Goal: Check status: Check status

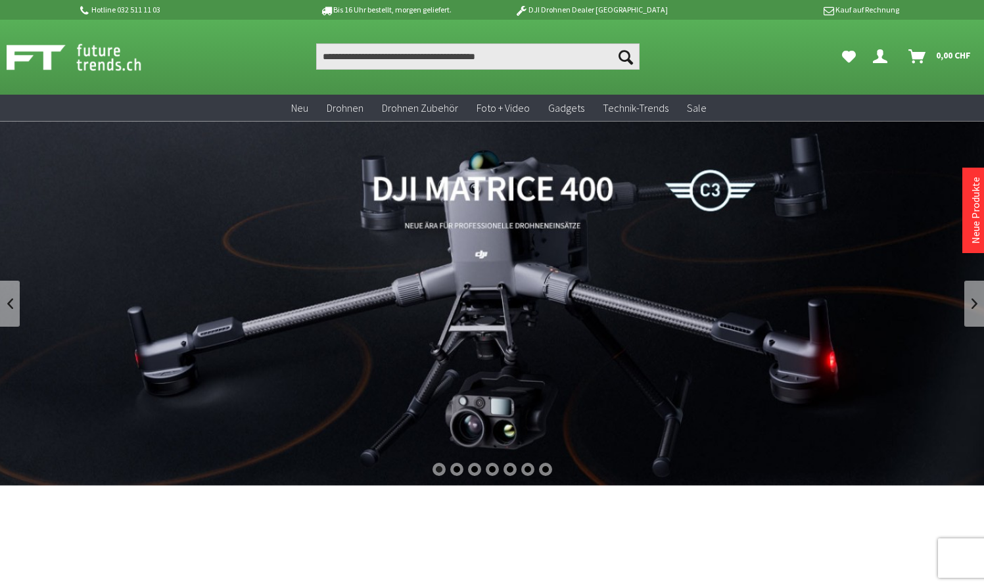
click at [877, 57] on icon "Dein Konto" at bounding box center [880, 51] width 14 height 11
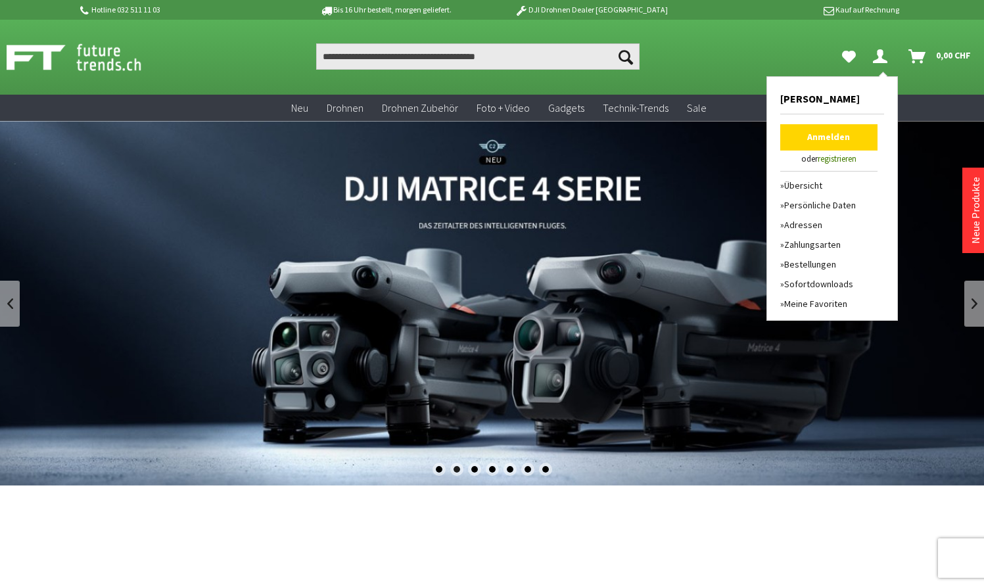
click at [812, 39] on div "Suchen Suchen Dein Konto Menü schließen Dein Konto Anmelden oder registrieren Ü…" at bounding box center [492, 57] width 984 height 75
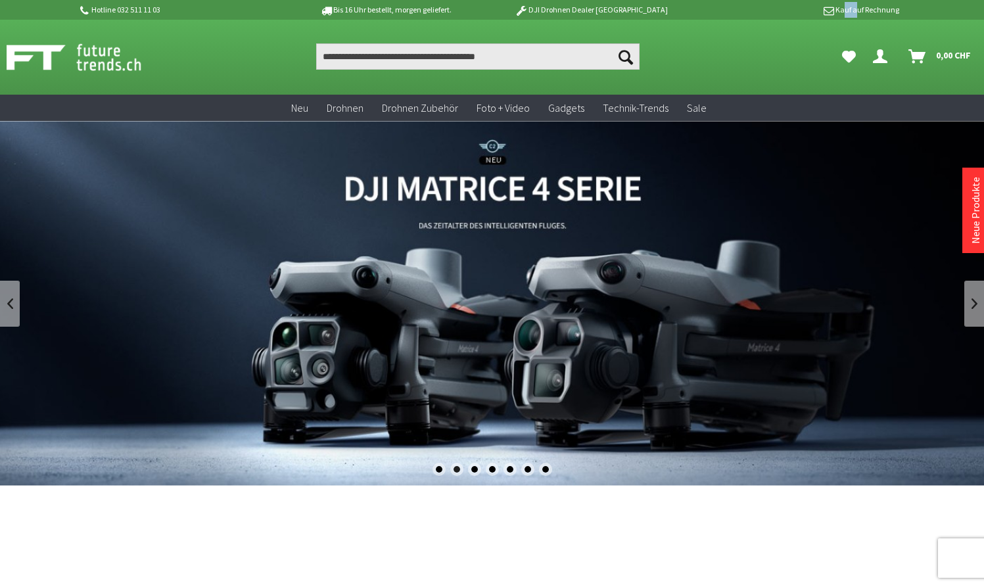
click at [882, 54] on icon "Dein Konto" at bounding box center [880, 51] width 14 height 11
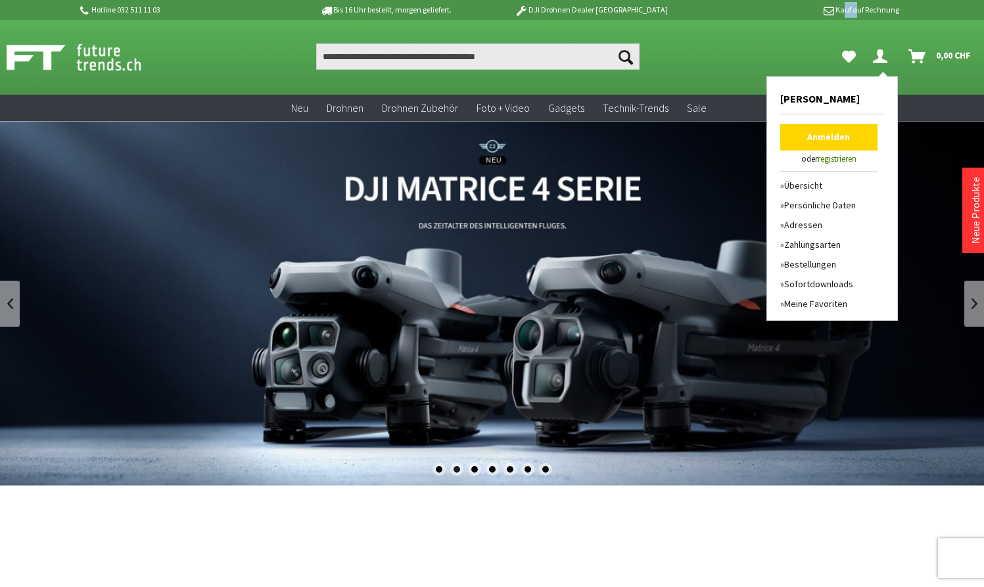
click at [802, 137] on link "Anmelden" at bounding box center [829, 137] width 97 height 26
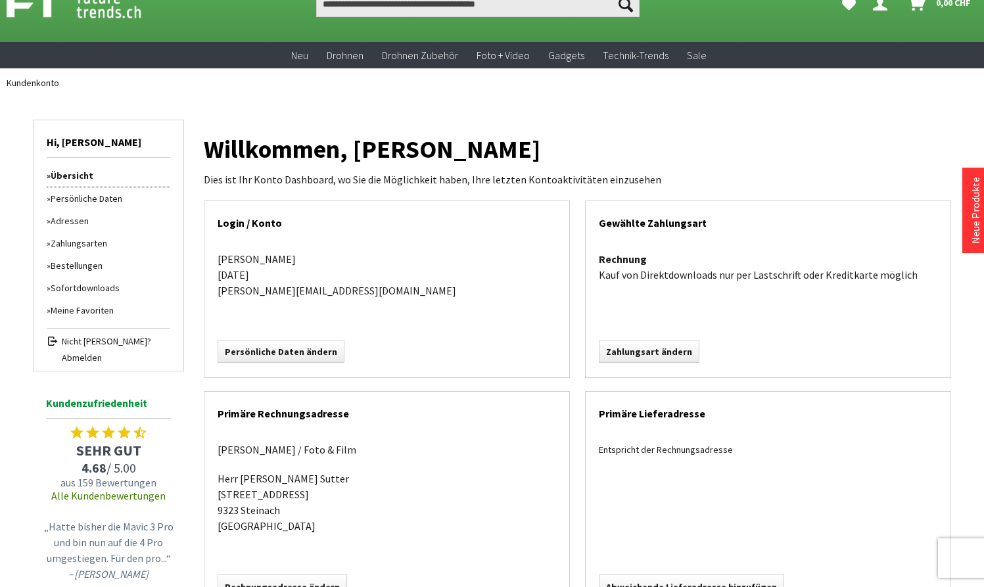
scroll to position [64, 0]
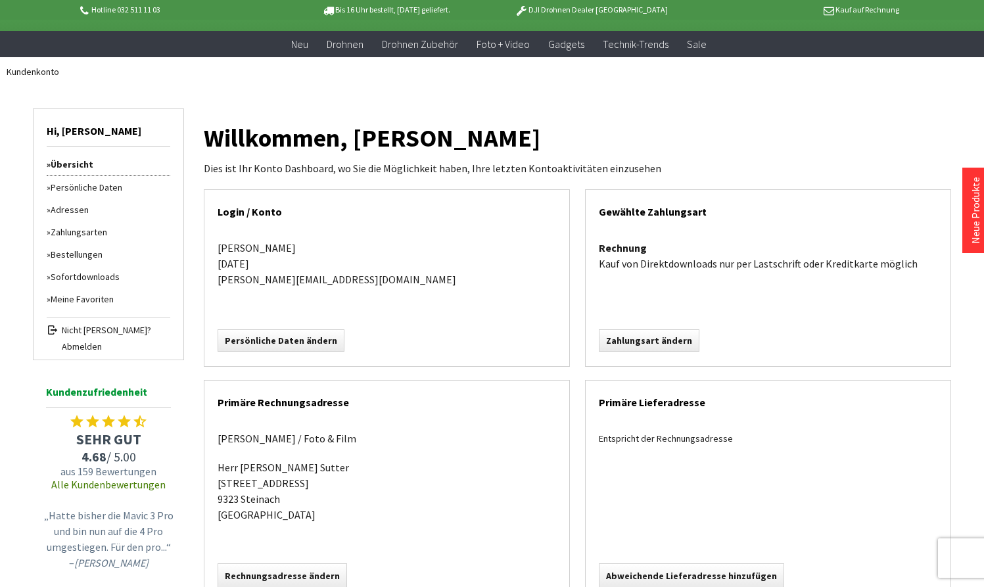
click at [75, 251] on link "Bestellungen" at bounding box center [109, 254] width 124 height 22
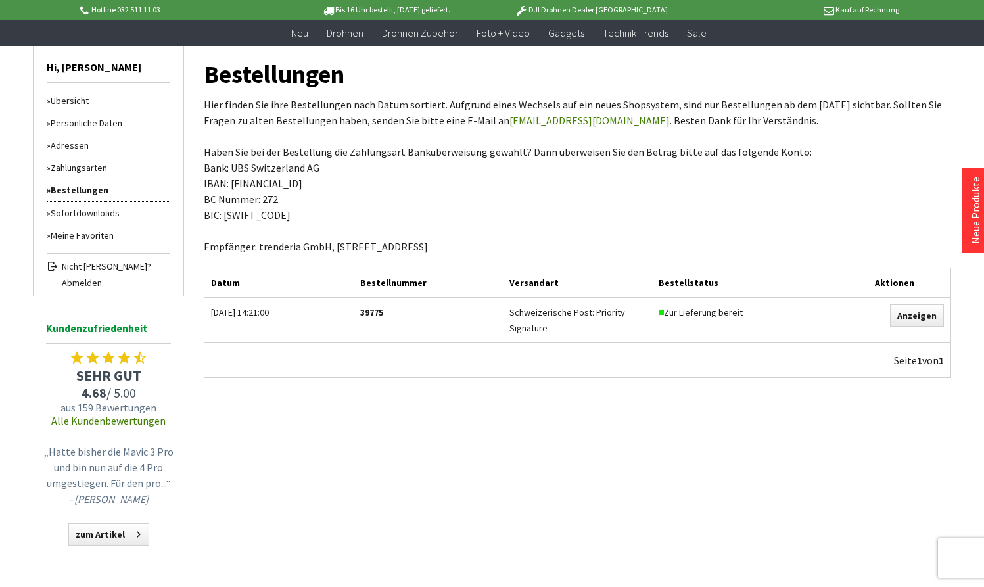
scroll to position [103, 0]
click at [913, 320] on link "Anzeigen" at bounding box center [917, 314] width 54 height 22
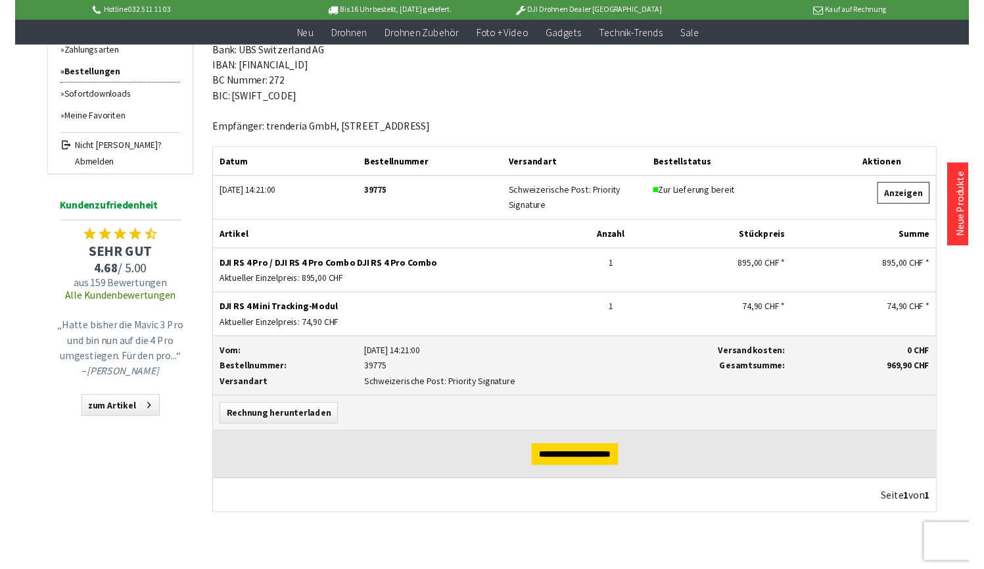
scroll to position [221, 0]
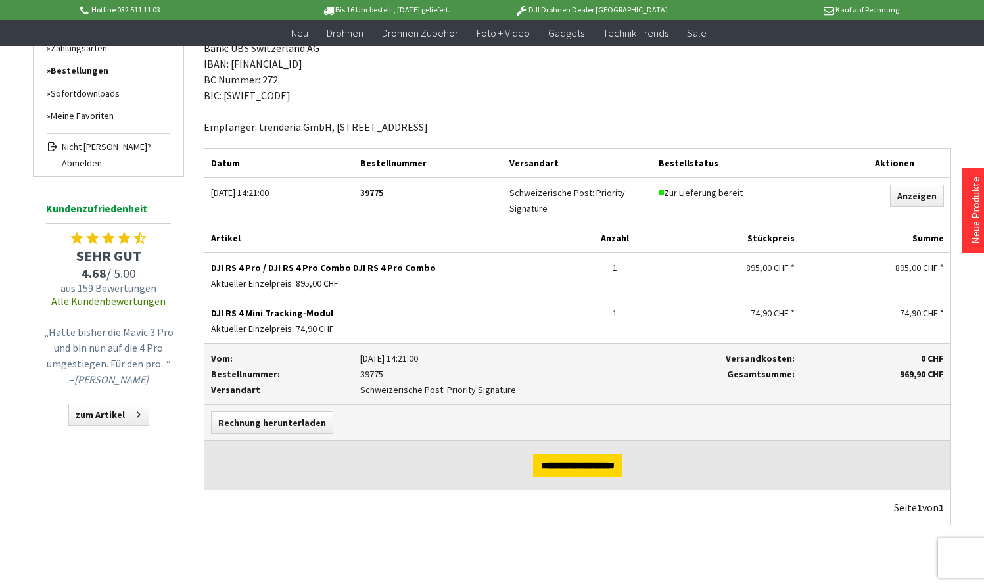
drag, startPoint x: 212, startPoint y: 265, endPoint x: 426, endPoint y: 266, distance: 214.4
click at [426, 266] on p "DJI RS 4 Pro / DJI RS 4 Pro Combo DJI RS 4 Pro Combo" at bounding box center [391, 268] width 360 height 16
copy p "DJI RS 4 Pro / DJI RS 4 Pro Combo DJI RS 4 Pro Combo"
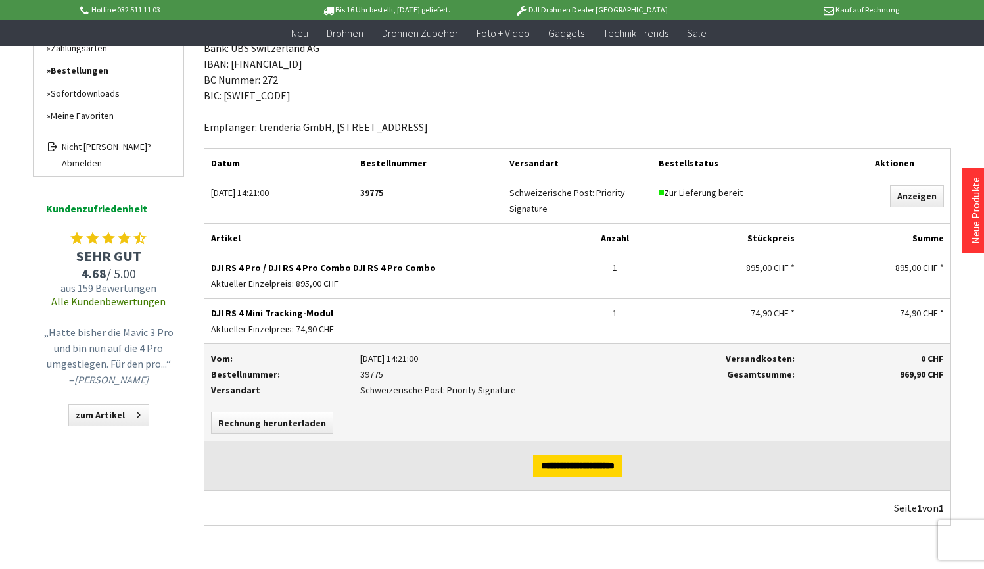
click at [954, 295] on div "Menü schließen Hi, Yannick Übersicht Persönliche Daten Adressen Zahlungsarten B…" at bounding box center [492, 231] width 984 height 656
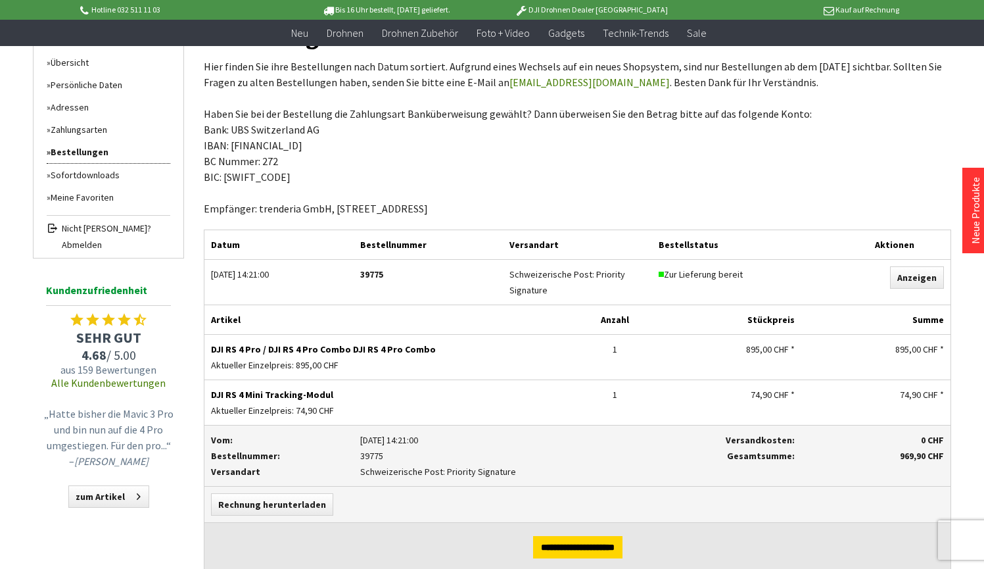
scroll to position [193, 0]
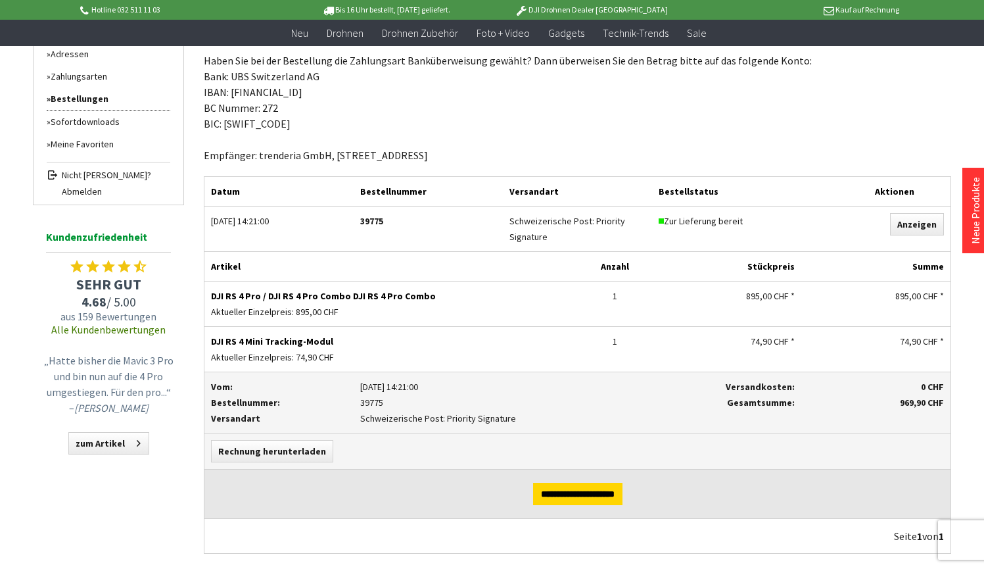
drag, startPoint x: 358, startPoint y: 221, endPoint x: 402, endPoint y: 226, distance: 44.4
click at [402, 226] on div "Bestellnummer: 39775" at bounding box center [428, 220] width 149 height 29
click at [385, 239] on div "Datum: 25.07.2025 14:21:00 Bestellnummer: 39775 Versandart: Schweizerische Post…" at bounding box center [578, 228] width 746 height 45
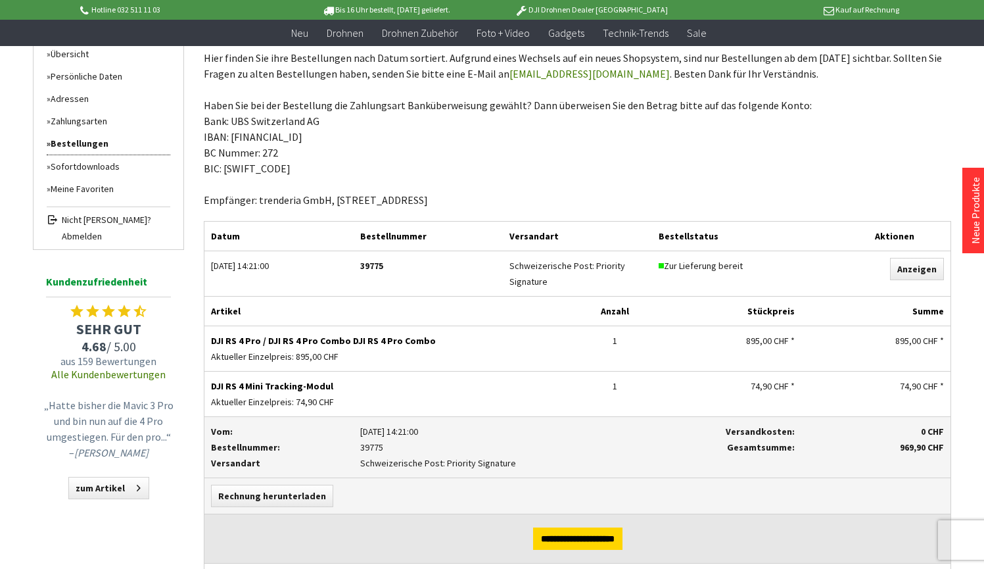
scroll to position [145, 0]
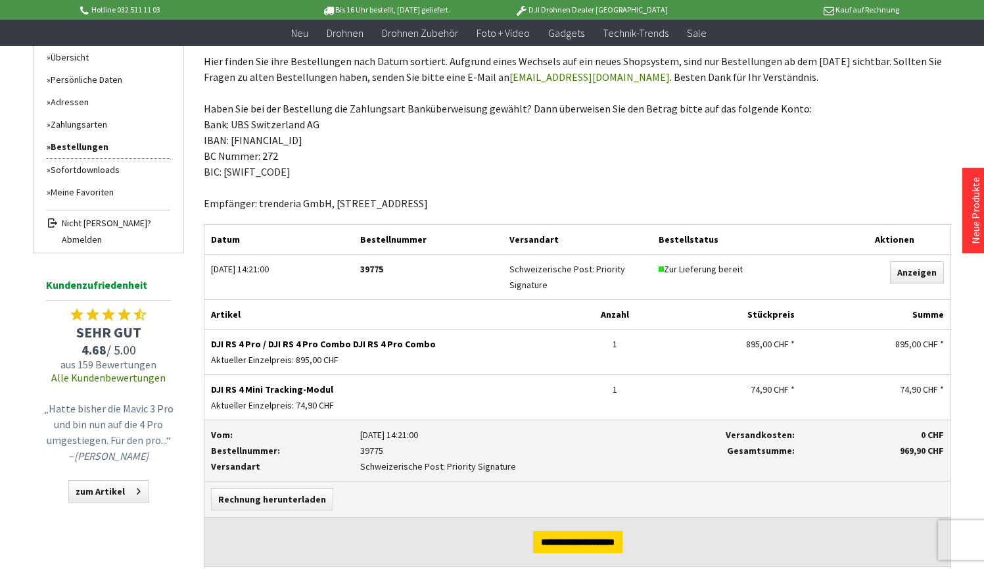
drag, startPoint x: 265, startPoint y: 345, endPoint x: 437, endPoint y: 342, distance: 172.3
click at [437, 342] on p "DJI RS 4 Pro / DJI RS 4 Pro Combo DJI RS 4 Pro Combo" at bounding box center [391, 344] width 360 height 16
copy p "DJI RS 4 Pro Combo DJI RS 4 Pro Combo"
click at [501, 375] on div "DJI RS 4 Mini Tracking-Modul Aktueller Einzelpreis: 74,90 CHF" at bounding box center [392, 397] width 374 height 45
drag, startPoint x: 212, startPoint y: 390, endPoint x: 331, endPoint y: 387, distance: 118.4
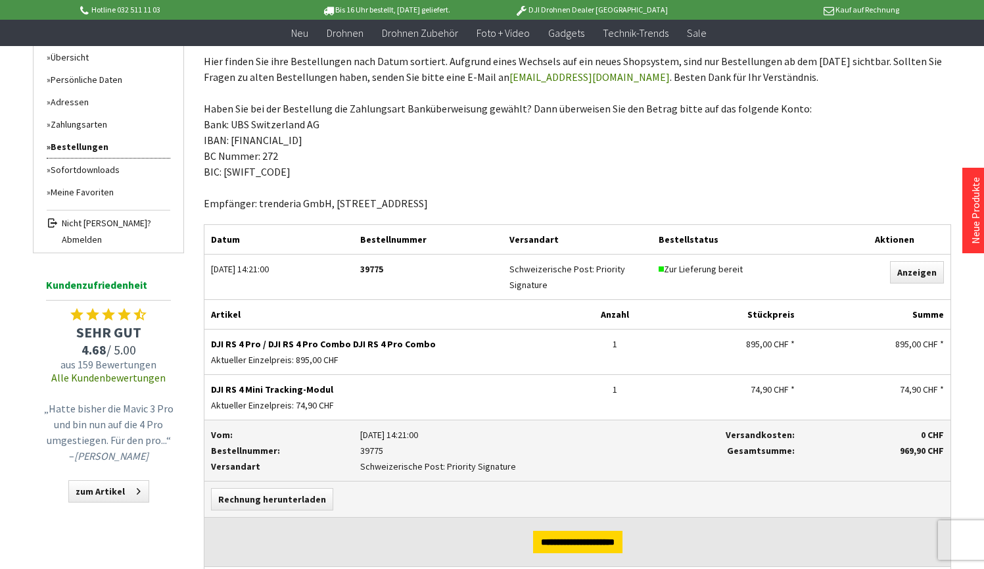
click at [331, 387] on p "DJI RS 4 Mini Tracking-Modul" at bounding box center [391, 389] width 360 height 16
copy p "DJI RS 4 Mini Tracking-Modul"
click at [609, 372] on div "DJI RS 4 Pro / DJI RS 4 Pro Combo DJI RS 4 Pro Combo Aktueller Einzelpreis: 895…" at bounding box center [578, 351] width 746 height 45
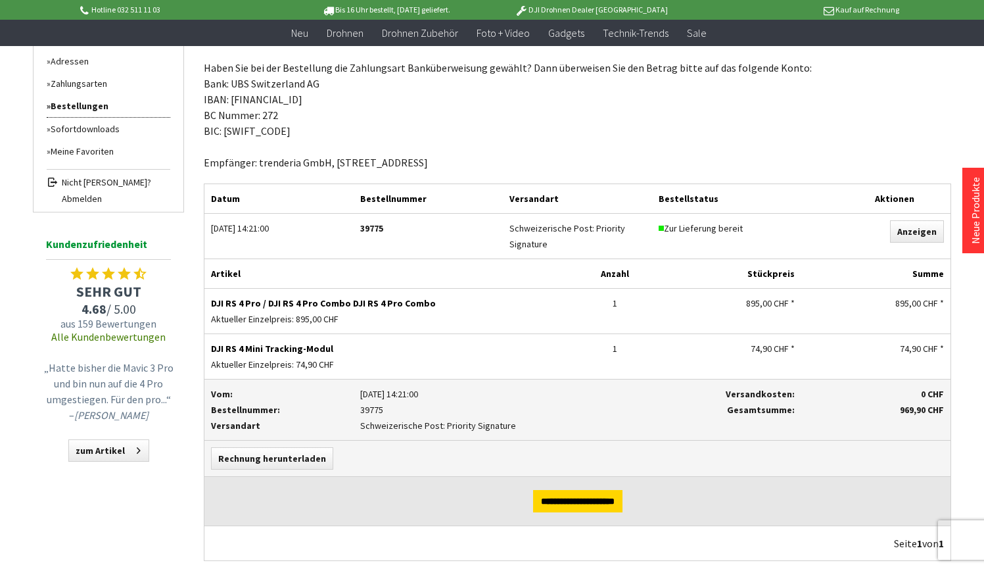
scroll to position [199, 0]
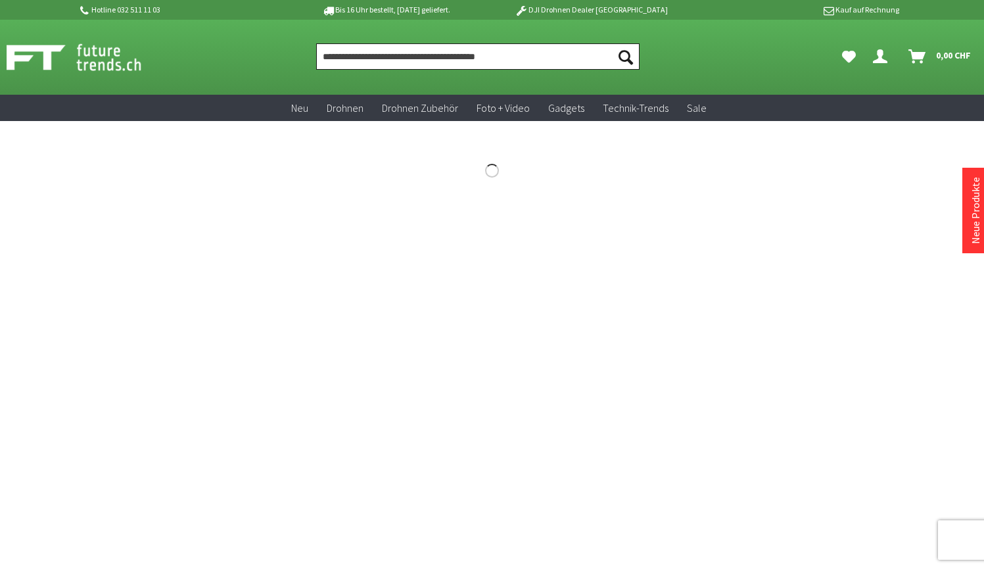
click at [359, 60] on input "Produkt, Marke, Kategorie, EAN, Artikelnummer…" at bounding box center [478, 56] width 324 height 26
paste input "**********"
type input "**********"
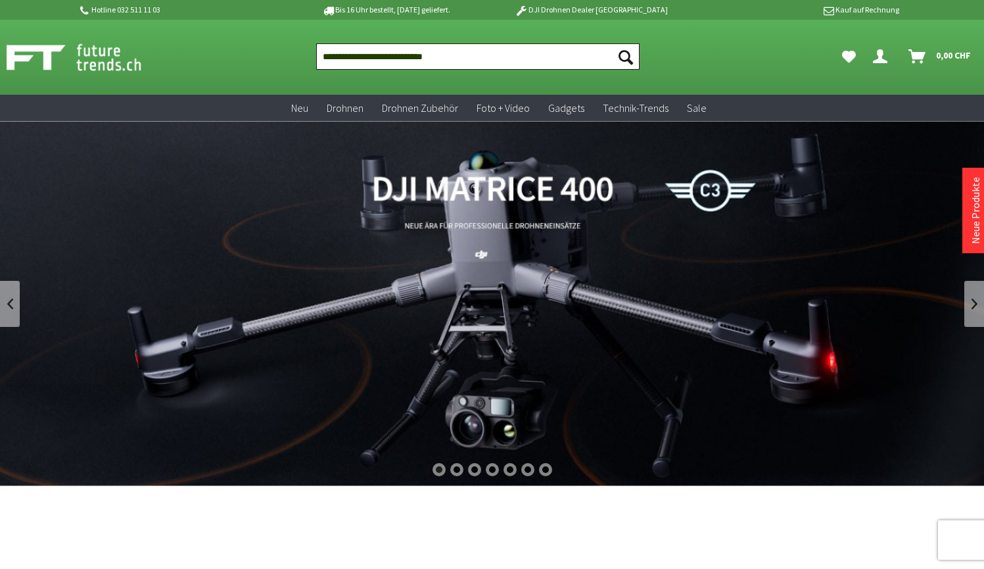
click at [626, 57] on button "Suchen" at bounding box center [626, 56] width 28 height 26
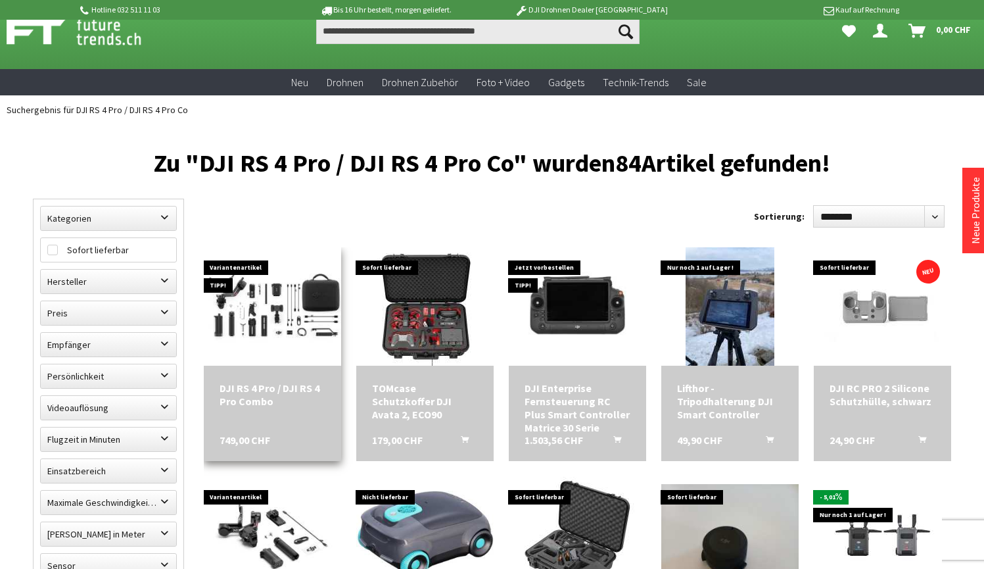
scroll to position [34, 0]
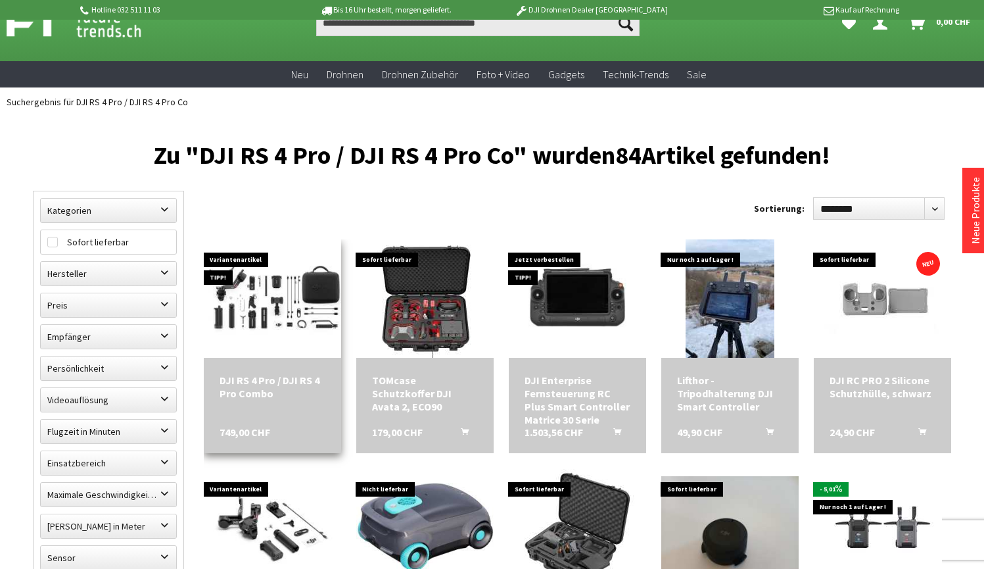
click at [261, 395] on div "DJI RS 4 Pro / DJI RS 4 Pro Combo" at bounding box center [273, 387] width 106 height 26
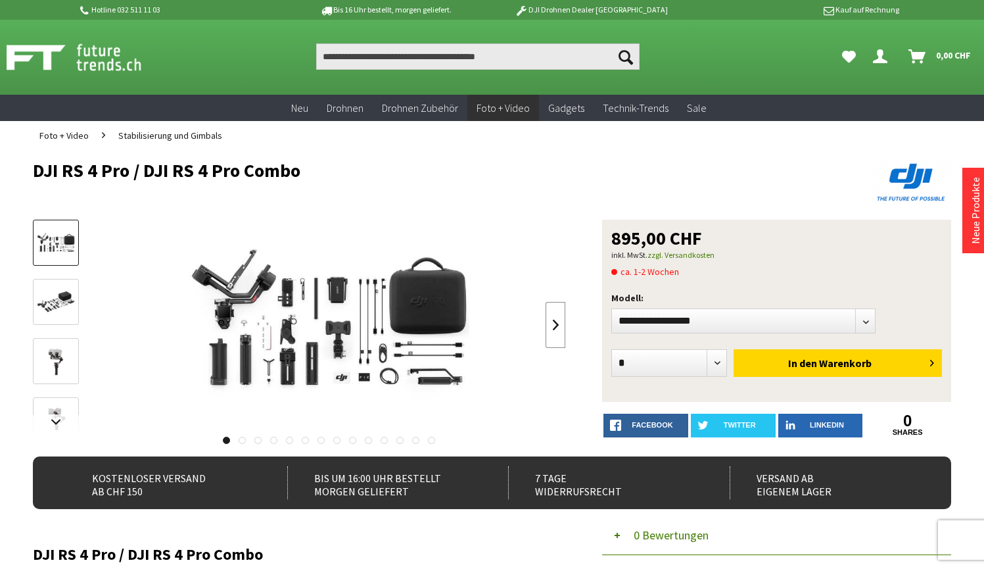
click at [558, 335] on link at bounding box center [556, 325] width 20 height 46
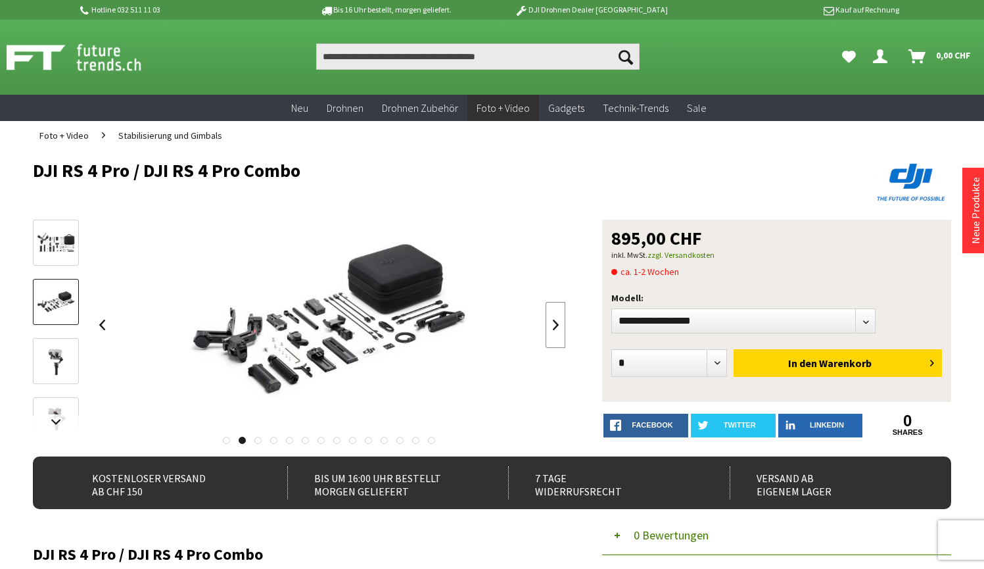
click at [558, 335] on link at bounding box center [556, 325] width 20 height 46
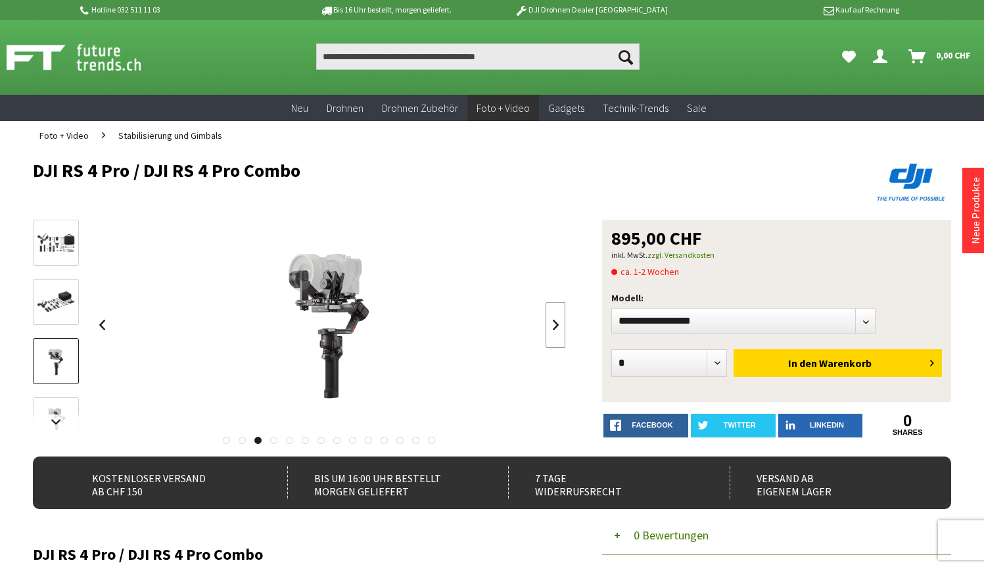
click at [558, 335] on link at bounding box center [556, 325] width 20 height 46
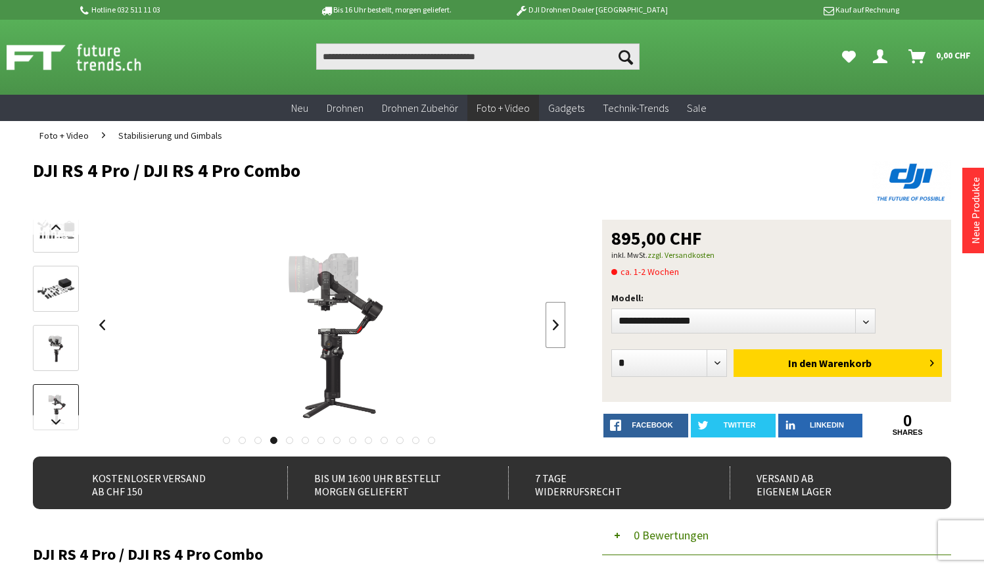
click at [556, 321] on link at bounding box center [556, 325] width 20 height 46
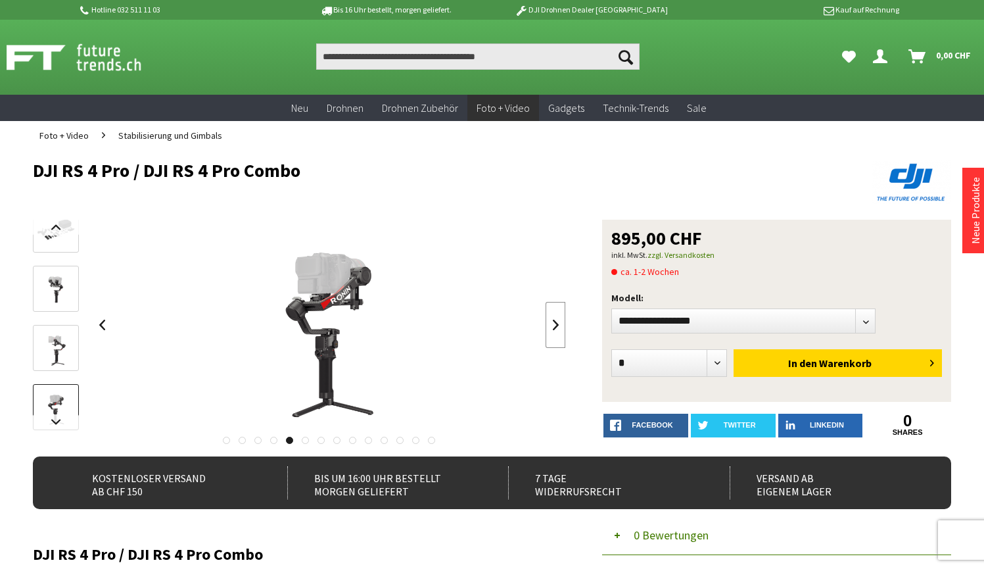
click at [556, 321] on link at bounding box center [556, 325] width 20 height 46
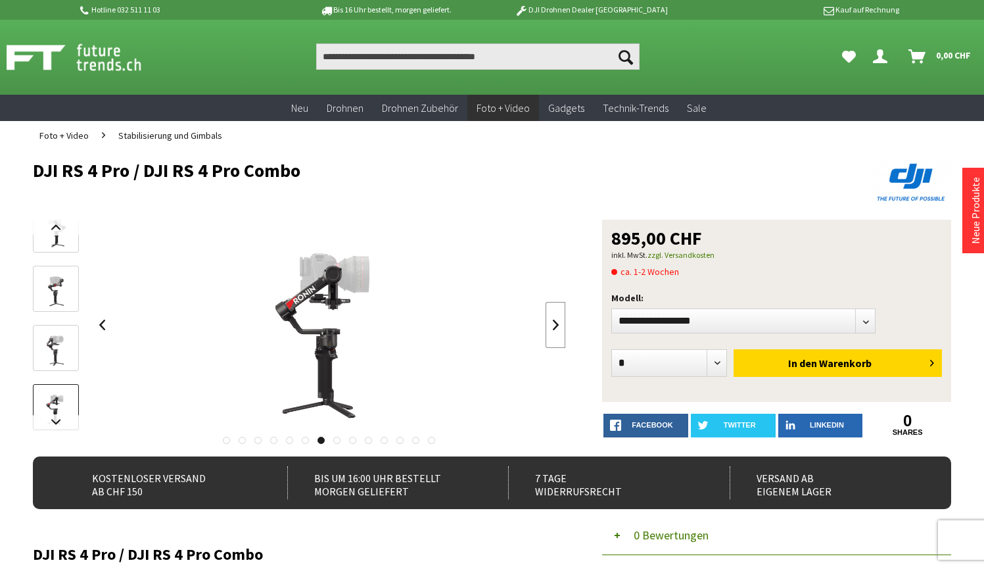
click at [555, 322] on link at bounding box center [556, 325] width 20 height 46
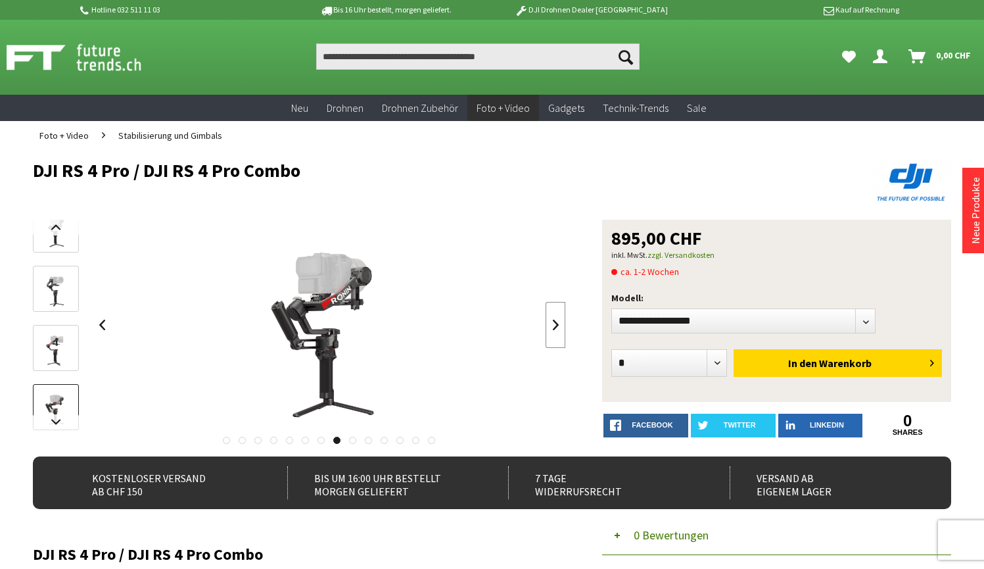
click at [554, 322] on link at bounding box center [556, 325] width 20 height 46
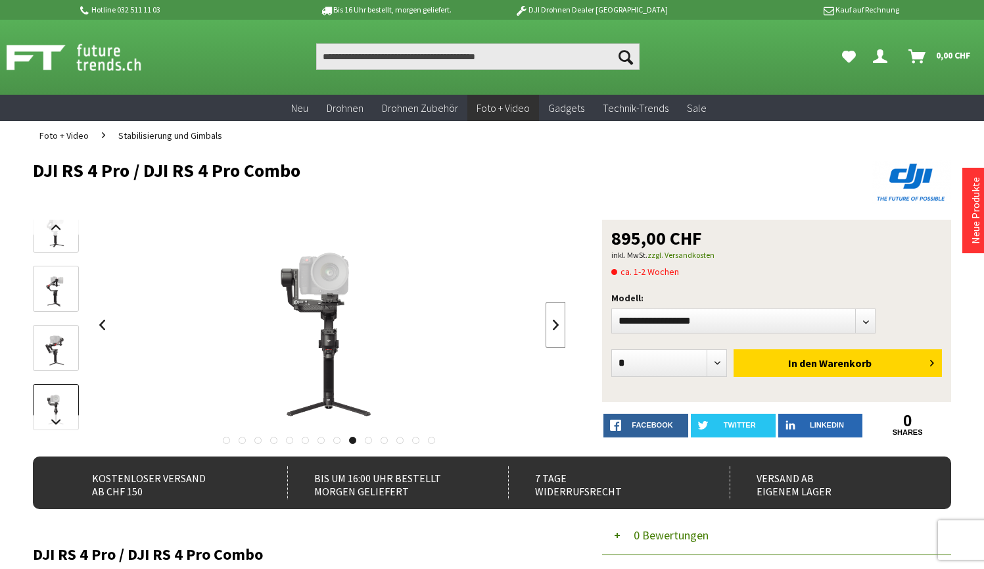
click at [554, 322] on link at bounding box center [556, 325] width 20 height 46
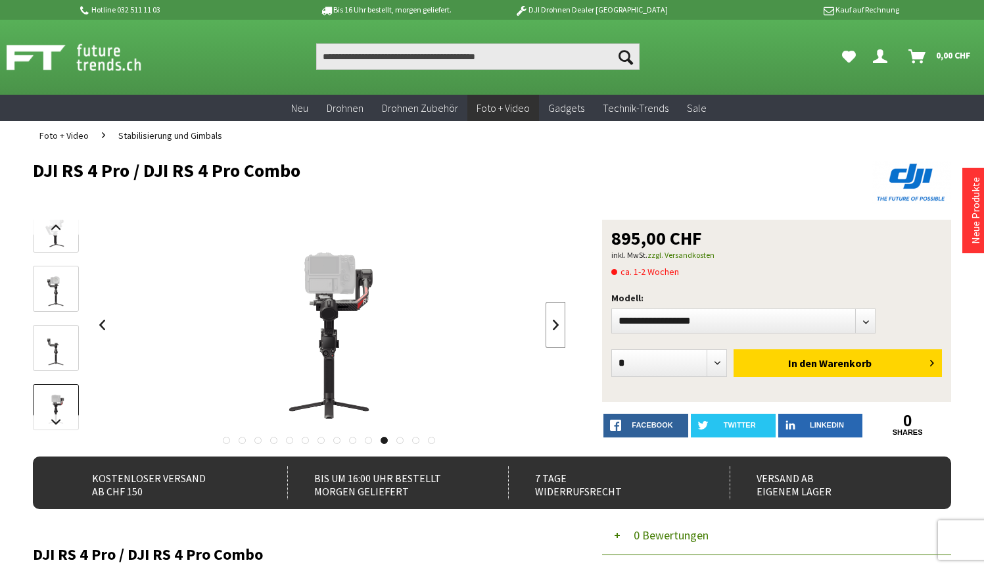
click at [553, 323] on link at bounding box center [556, 325] width 20 height 46
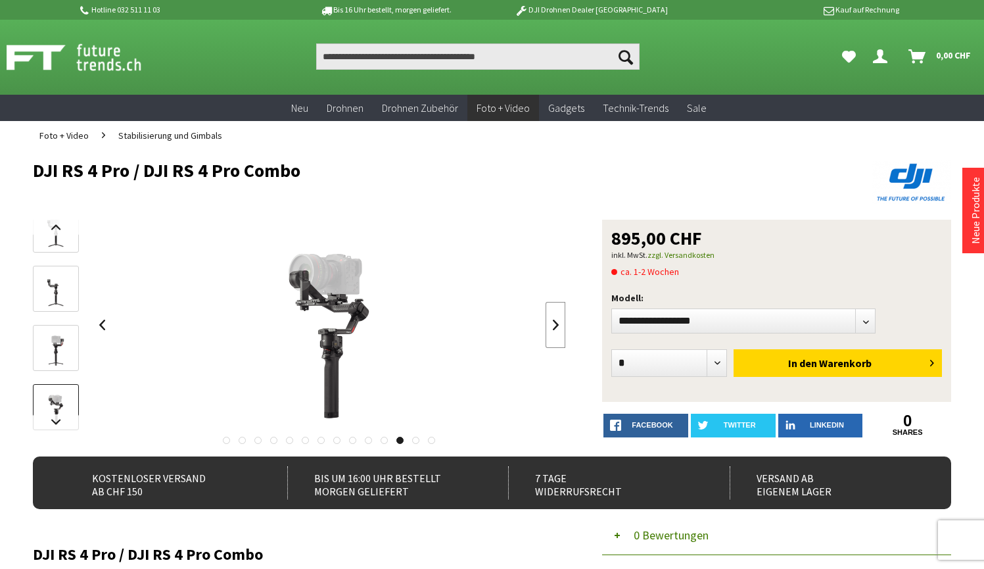
click at [552, 324] on link at bounding box center [556, 325] width 20 height 46
click at [551, 323] on div at bounding box center [329, 325] width 474 height 210
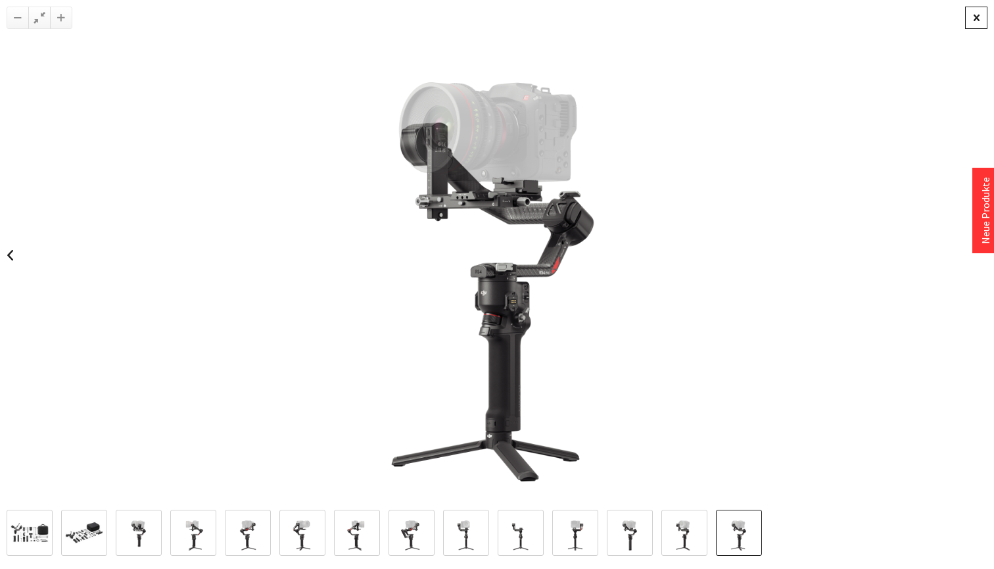
click at [975, 20] on div at bounding box center [976, 18] width 22 height 22
